Goal: Task Accomplishment & Management: Use online tool/utility

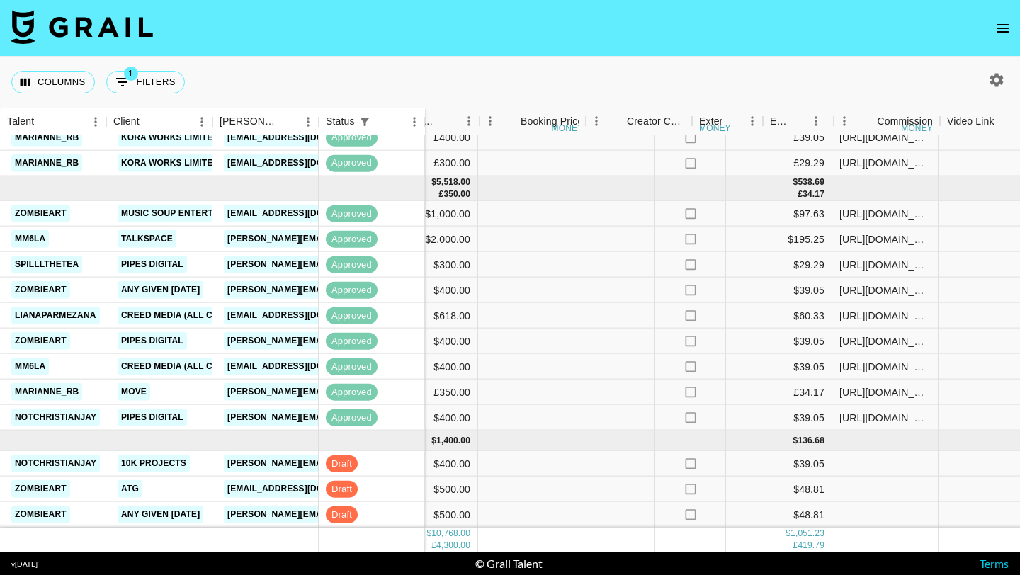
scroll to position [494, 1105]
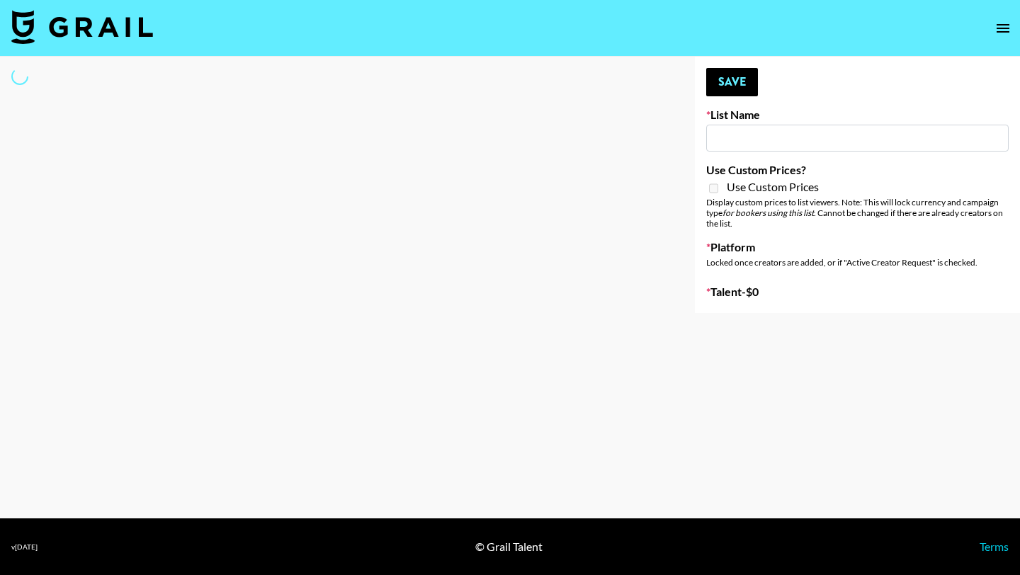
click at [737, 128] on input at bounding box center [857, 138] width 302 height 27
type input "Gfal"
checkbox input "true"
select select "Brand"
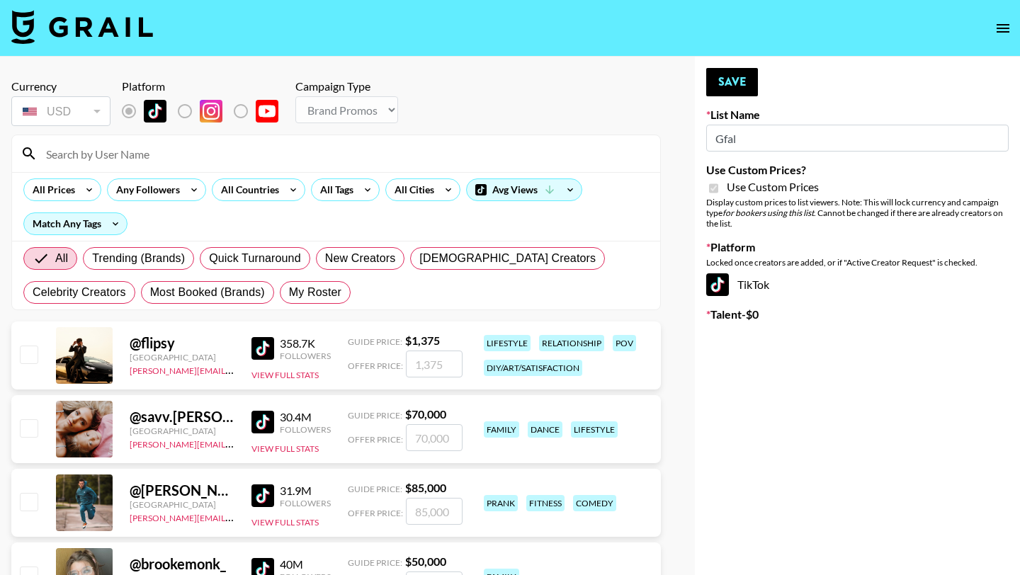
click at [118, 154] on input at bounding box center [345, 153] width 614 height 23
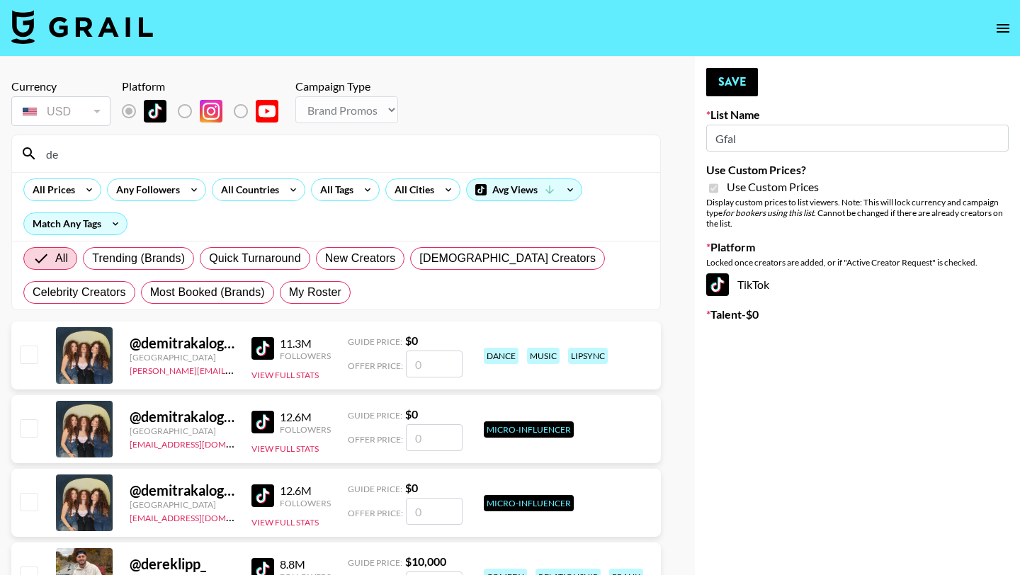
type input "d"
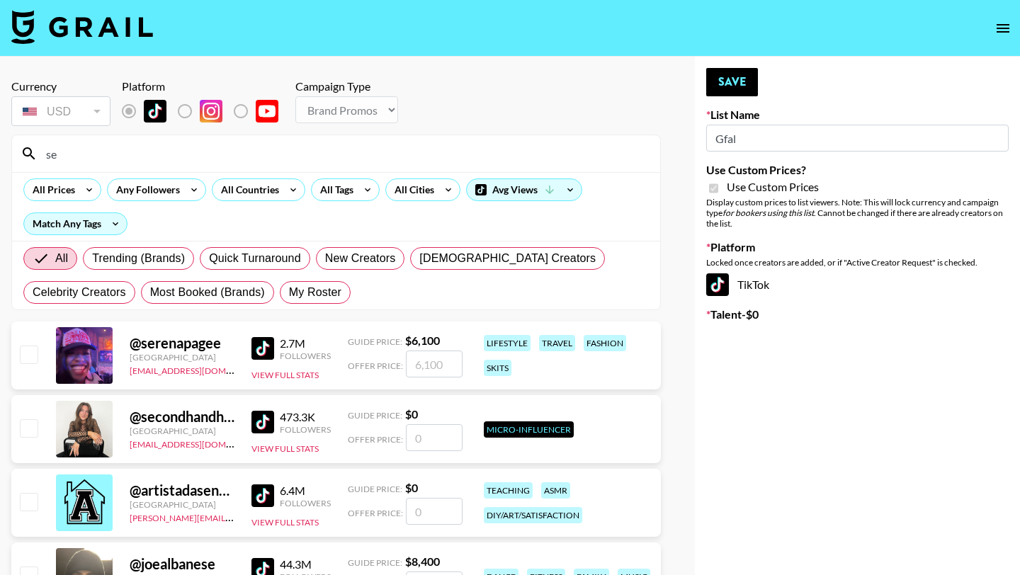
type input "s"
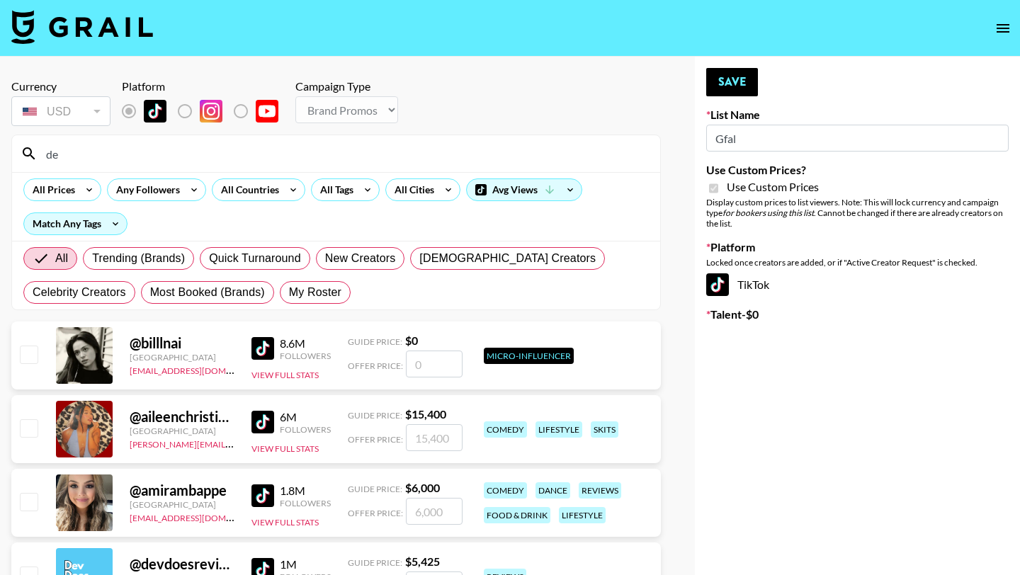
type input "d"
